Goal: Navigation & Orientation: Find specific page/section

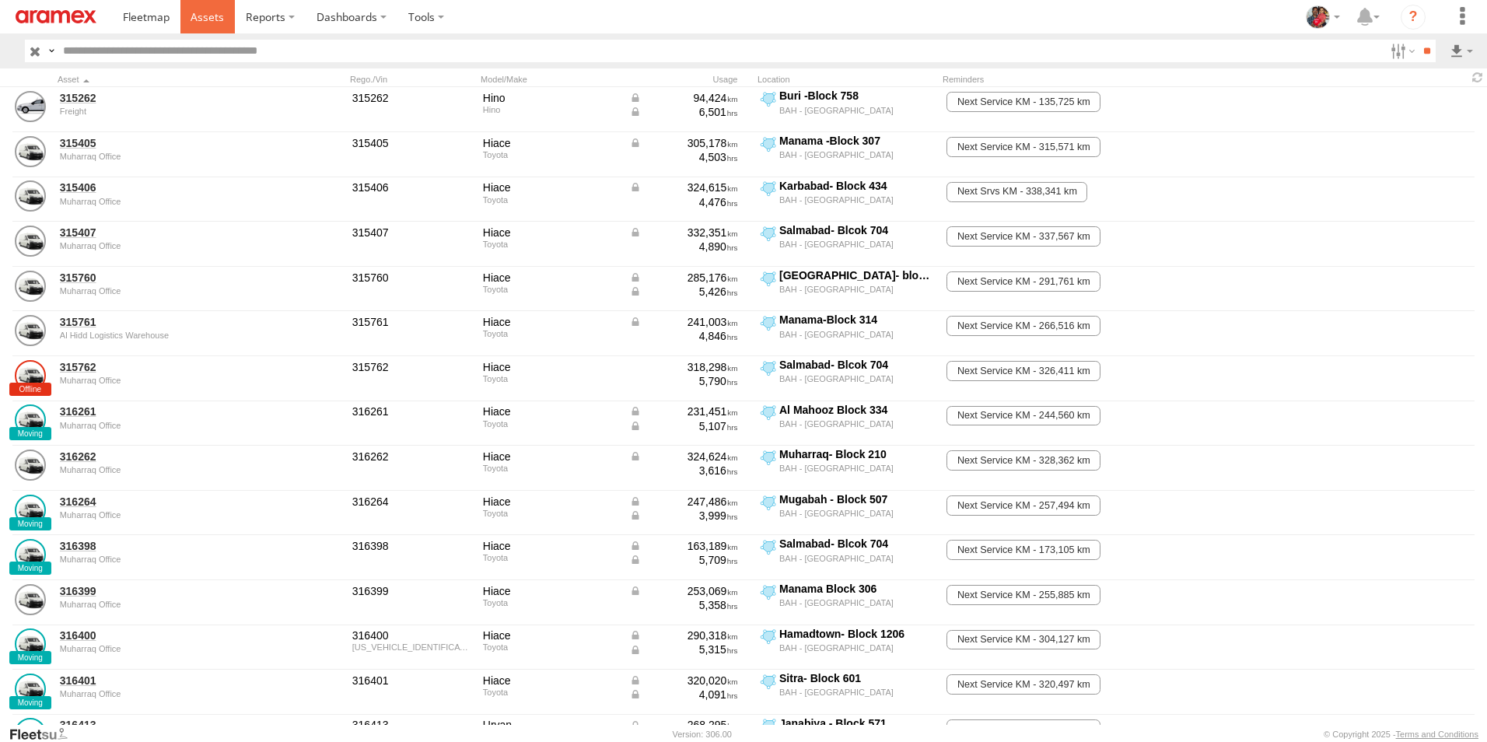
click at [207, 18] on span at bounding box center [207, 16] width 33 height 15
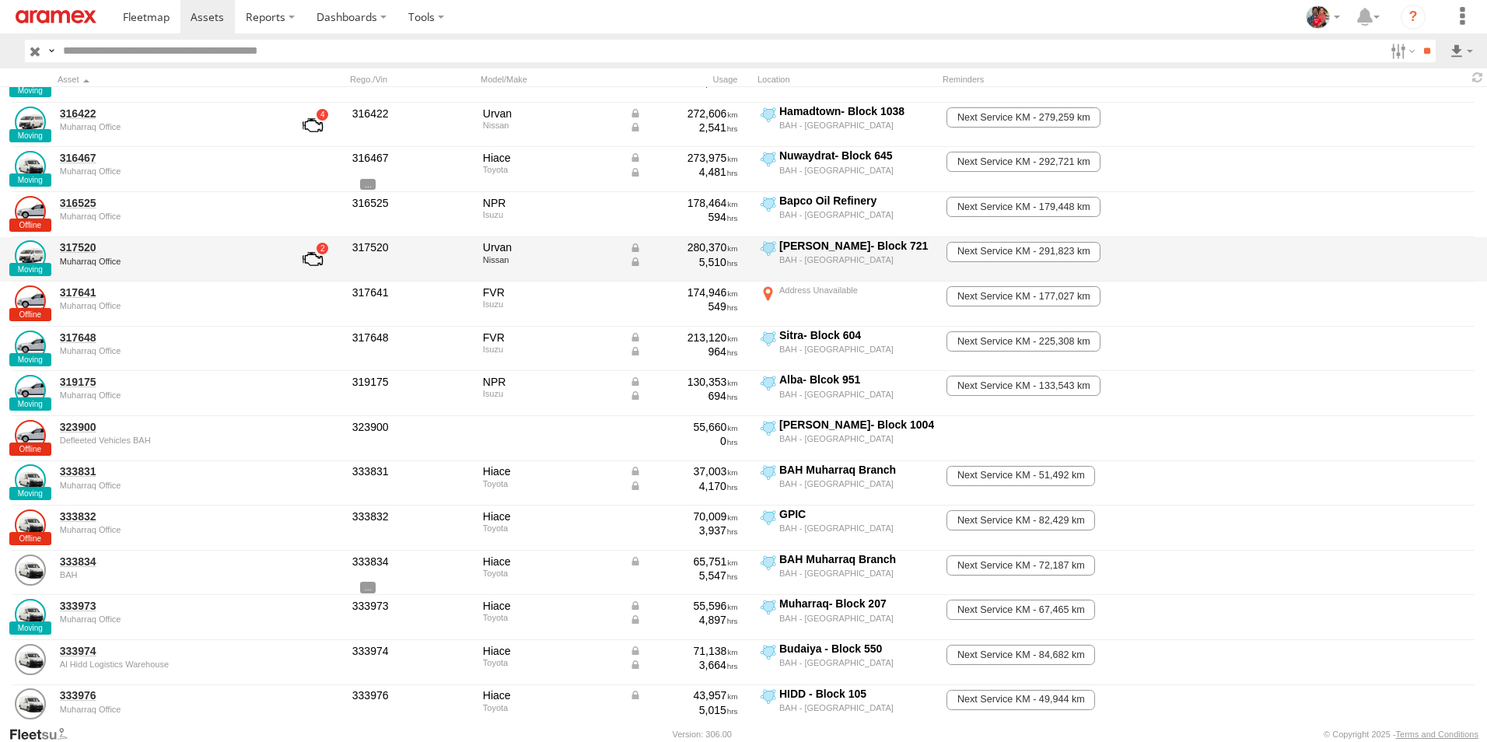
scroll to position [1011, 0]
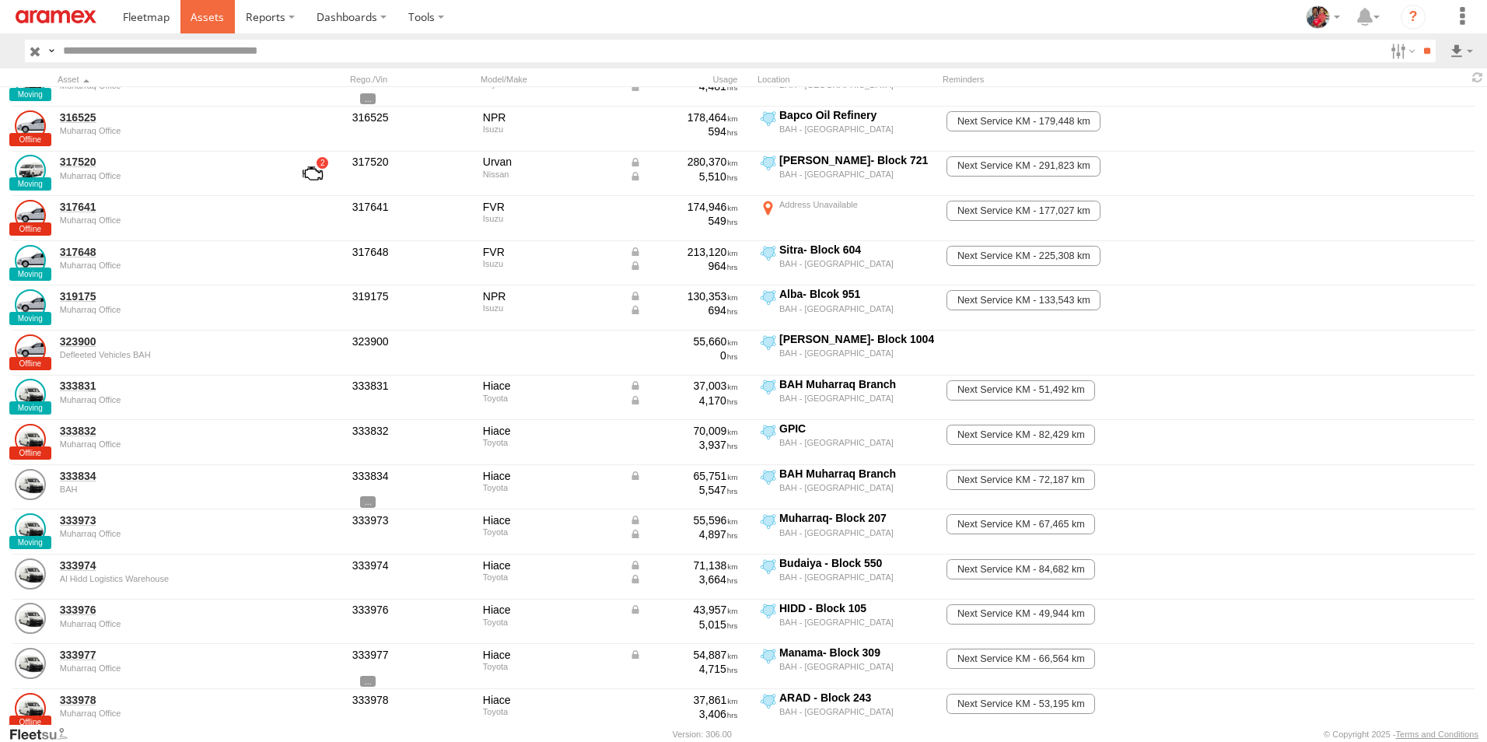
click at [204, 16] on span at bounding box center [207, 16] width 33 height 15
